Goal: Transaction & Acquisition: Purchase product/service

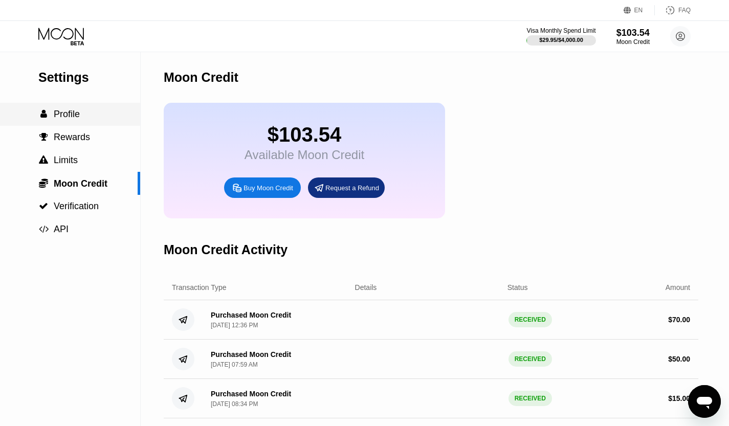
click at [72, 117] on span "Profile" at bounding box center [67, 114] width 26 height 10
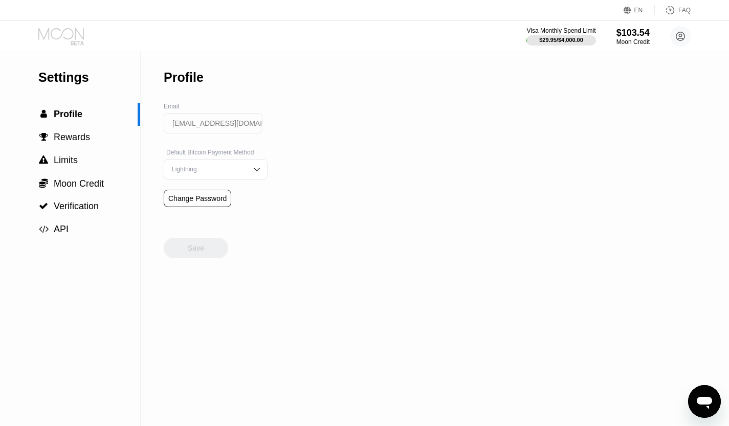
click at [74, 40] on icon at bounding box center [62, 37] width 48 height 18
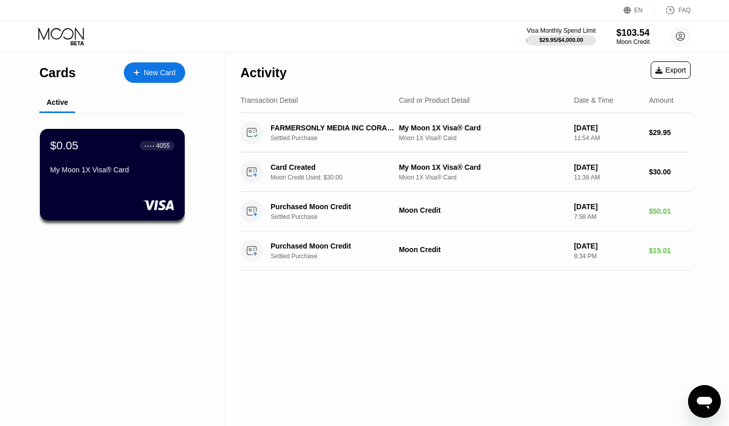
drag, startPoint x: 158, startPoint y: 73, endPoint x: 136, endPoint y: 95, distance: 31.5
click at [136, 95] on div "Active" at bounding box center [112, 103] width 146 height 20
click at [146, 78] on div "New Card" at bounding box center [154, 72] width 61 height 20
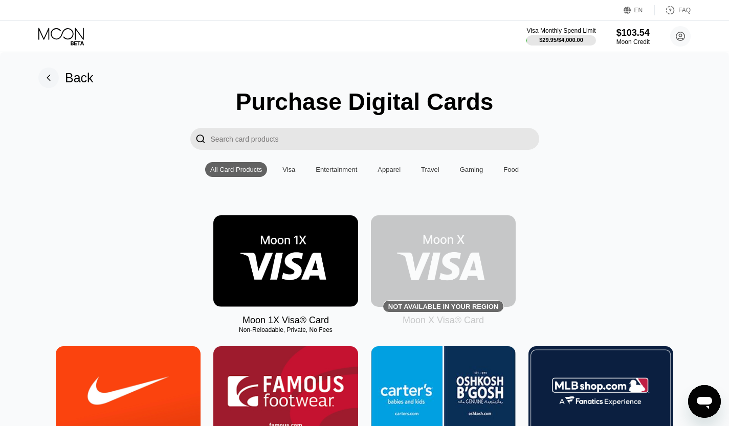
click at [277, 265] on img at bounding box center [285, 261] width 145 height 92
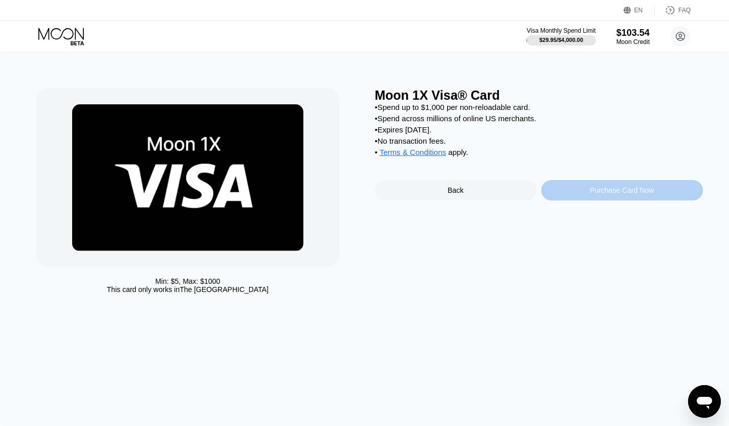
click at [648, 201] on div "Purchase Card Now" at bounding box center [622, 190] width 162 height 20
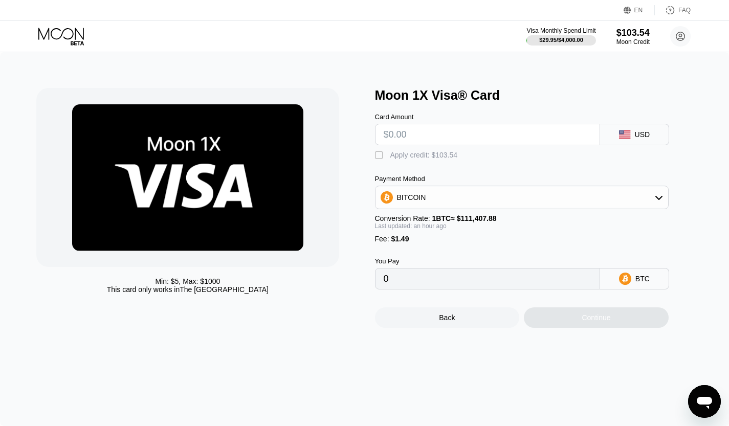
click at [381, 158] on div "" at bounding box center [380, 155] width 10 height 10
click at [449, 143] on input "text" at bounding box center [488, 134] width 208 height 20
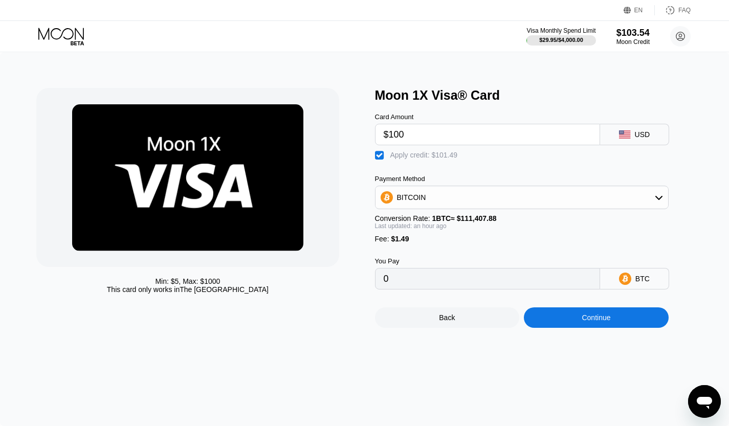
type input "$100"
click at [561, 327] on div "Continue" at bounding box center [596, 317] width 145 height 20
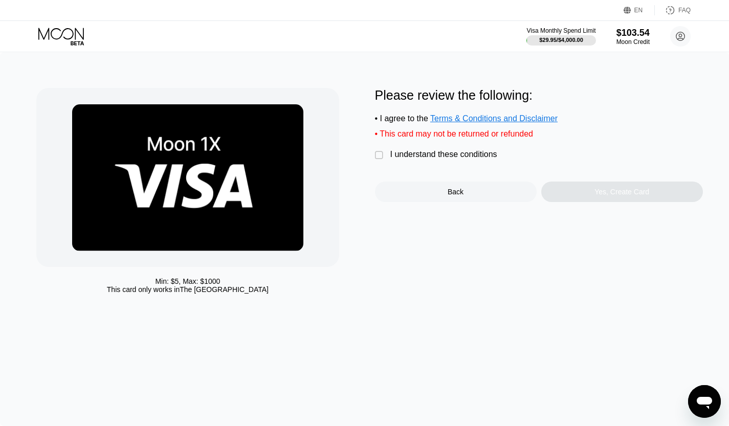
drag, startPoint x: 561, startPoint y: 327, endPoint x: 383, endPoint y: 261, distance: 190.3
drag, startPoint x: 383, startPoint y: 261, endPoint x: 600, endPoint y: 290, distance: 218.8
click at [600, 290] on div "Please review the following: • I agree to the Terms & Conditions and Disclaimer…" at bounding box center [539, 193] width 328 height 211
click at [382, 161] on div " I understand these conditions" at bounding box center [438, 155] width 127 height 11
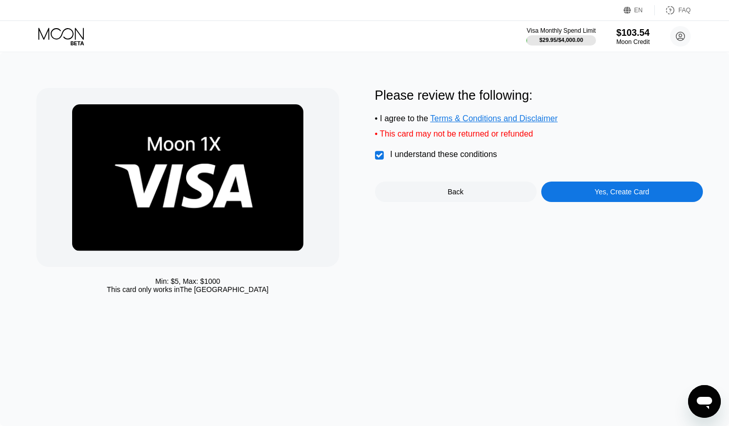
click at [624, 196] on div "Yes, Create Card" at bounding box center [621, 192] width 55 height 8
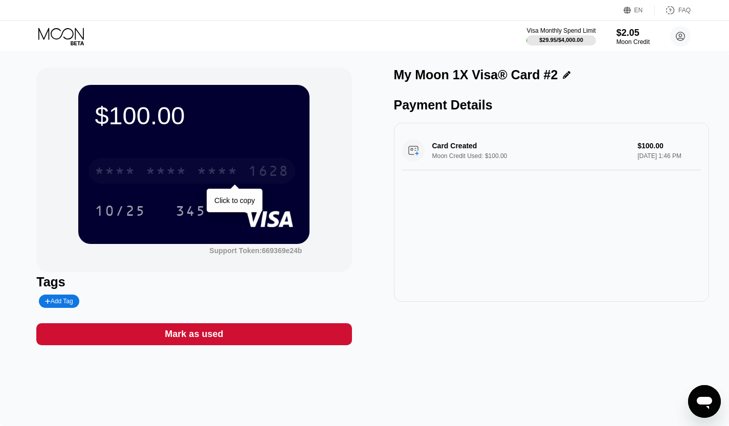
click at [188, 184] on div "* * * * * * * * * * * * 1628" at bounding box center [191, 171] width 207 height 26
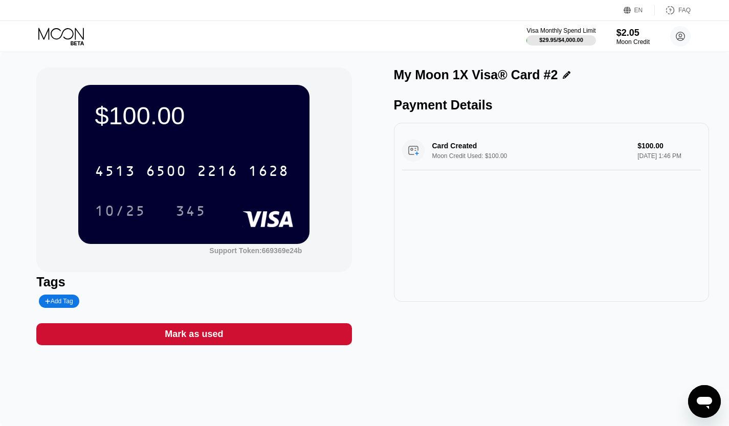
click at [475, 335] on div "My Moon 1X Visa® Card #2 Payment Details Card Created Moon Credit Used: $100.00…" at bounding box center [551, 207] width 315 height 278
click at [69, 32] on icon at bounding box center [62, 37] width 48 height 18
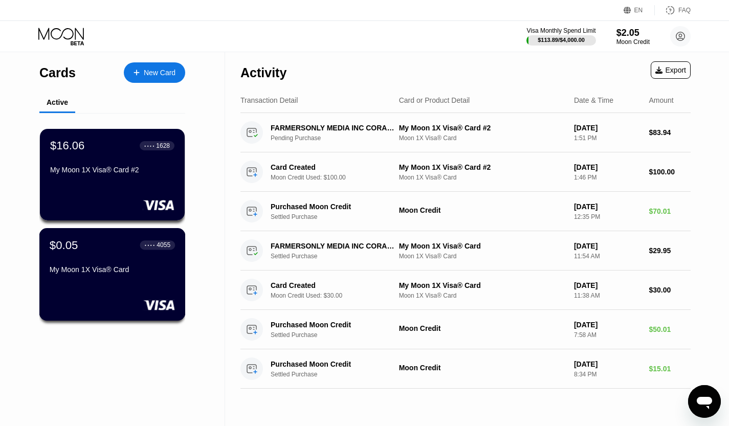
click at [152, 274] on div "My Moon 1X Visa® Card" at bounding box center [112, 269] width 125 height 8
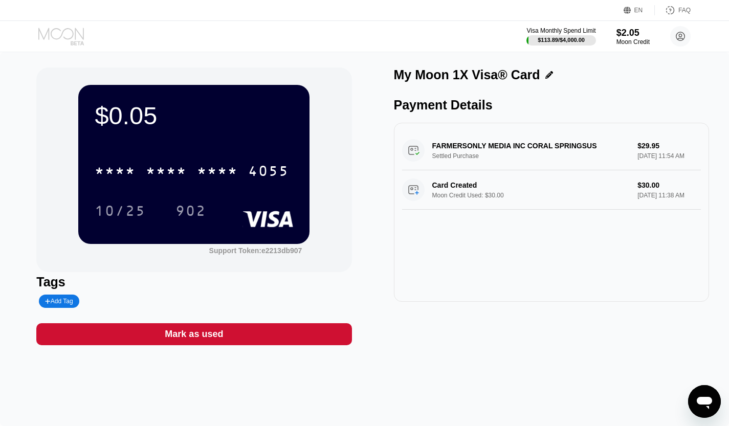
click at [69, 35] on icon at bounding box center [62, 37] width 48 height 18
